Goal: Check status: Check status

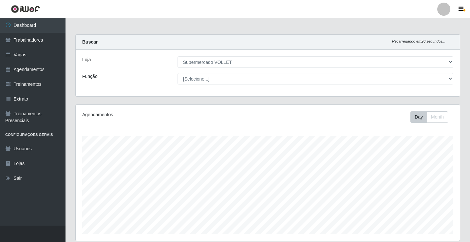
select select "72"
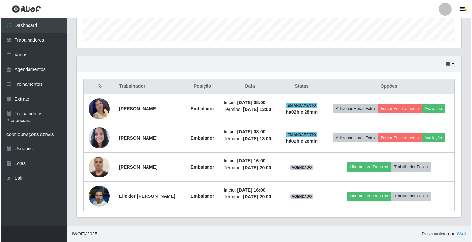
scroll to position [136, 384]
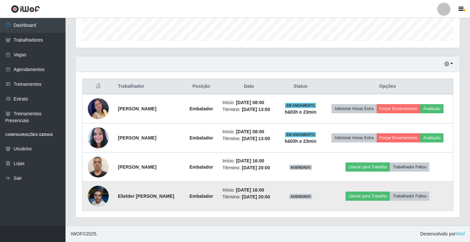
click at [101, 190] on img at bounding box center [98, 196] width 21 height 37
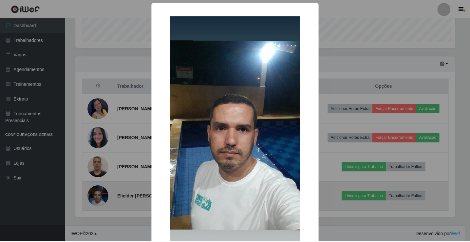
scroll to position [136, 381]
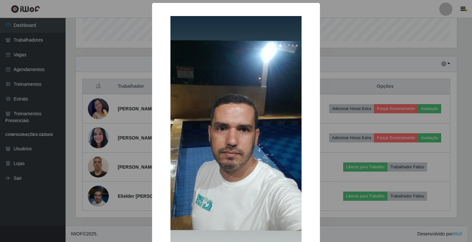
click at [105, 176] on div "× OK Cancel" at bounding box center [236, 121] width 472 height 242
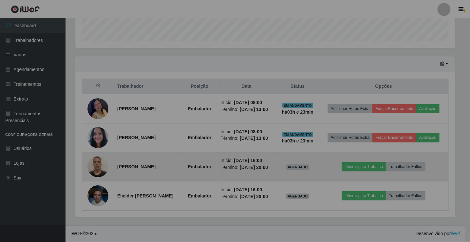
scroll to position [136, 384]
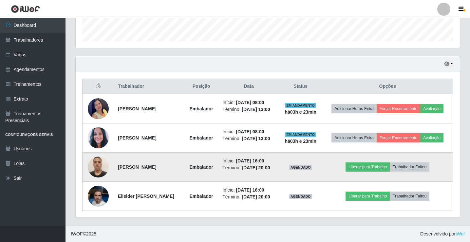
click at [97, 164] on img at bounding box center [98, 167] width 21 height 28
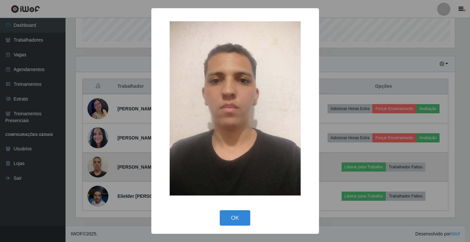
scroll to position [136, 381]
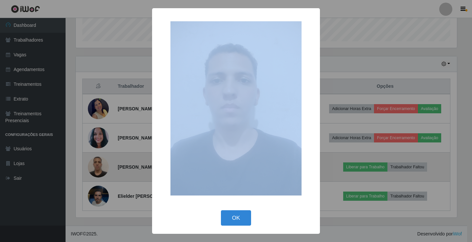
click at [97, 164] on div "× OK Cancel" at bounding box center [236, 121] width 472 height 242
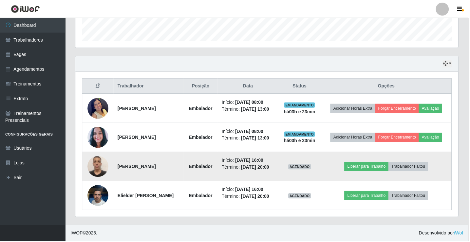
scroll to position [136, 384]
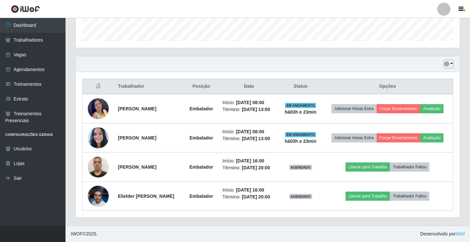
click at [449, 66] on icon "button" at bounding box center [447, 64] width 5 height 5
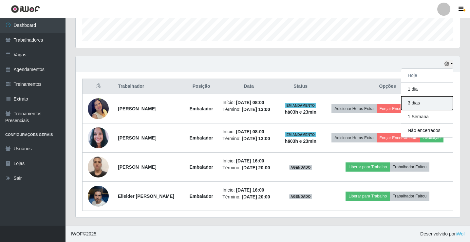
click at [421, 107] on button "3 dias" at bounding box center [428, 103] width 52 height 14
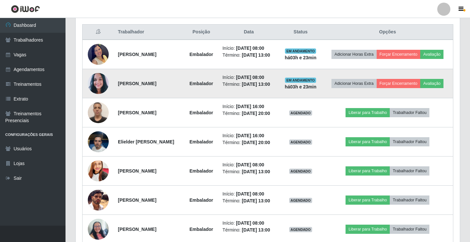
scroll to position [184, 0]
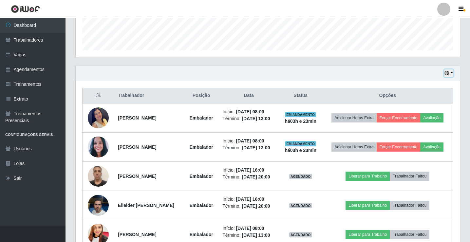
click at [449, 71] on button "button" at bounding box center [448, 73] width 9 height 8
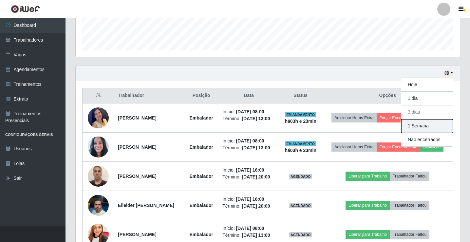
click at [416, 122] on button "1 Semana" at bounding box center [428, 126] width 52 height 14
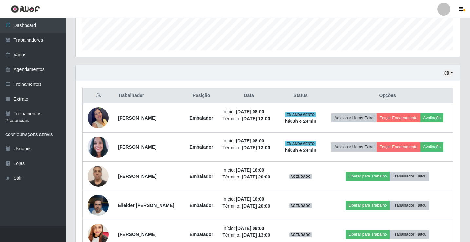
click at [458, 71] on div "Hoje 1 dia 3 dias 1 Semana Não encerrados" at bounding box center [268, 74] width 384 height 16
click at [448, 71] on icon "button" at bounding box center [447, 73] width 5 height 5
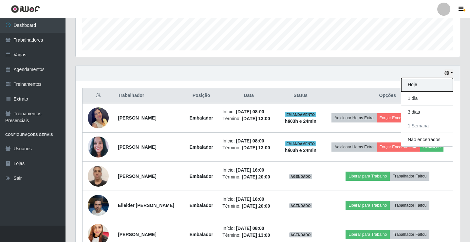
click at [414, 85] on button "Hoje" at bounding box center [428, 85] width 52 height 14
